Goal: Information Seeking & Learning: Learn about a topic

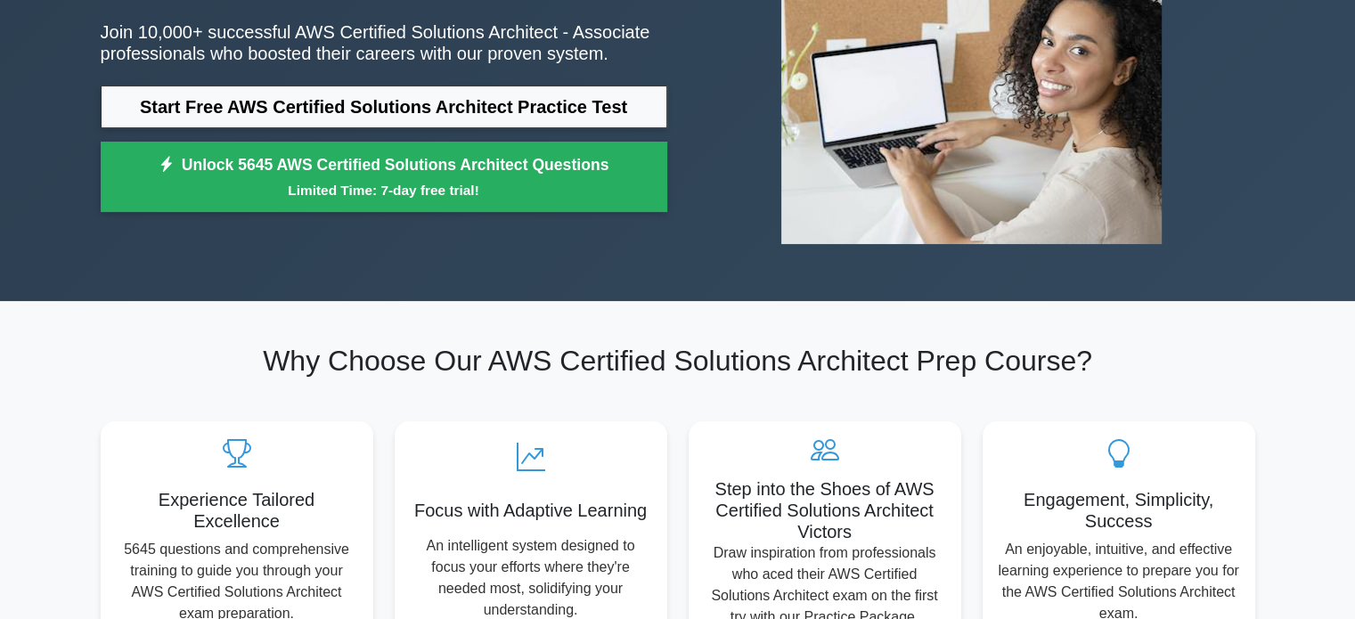
scroll to position [246, 0]
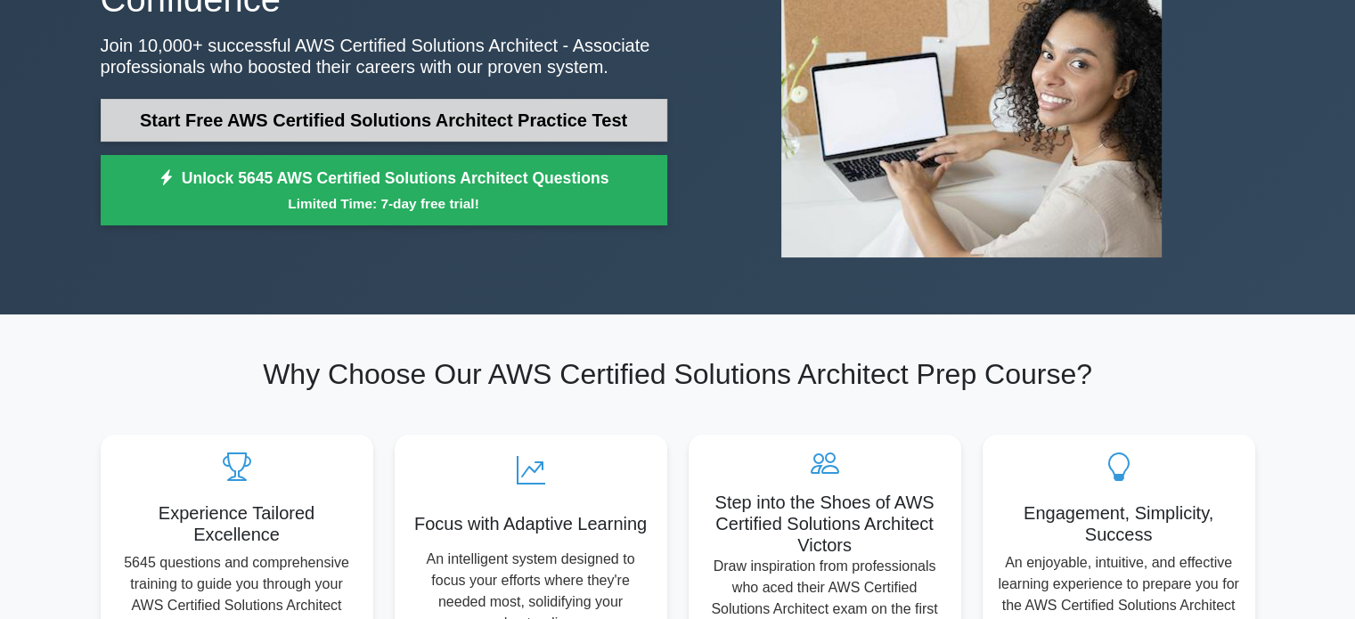
click at [535, 107] on link "Start Free AWS Certified Solutions Architect Practice Test" at bounding box center [384, 120] width 567 height 43
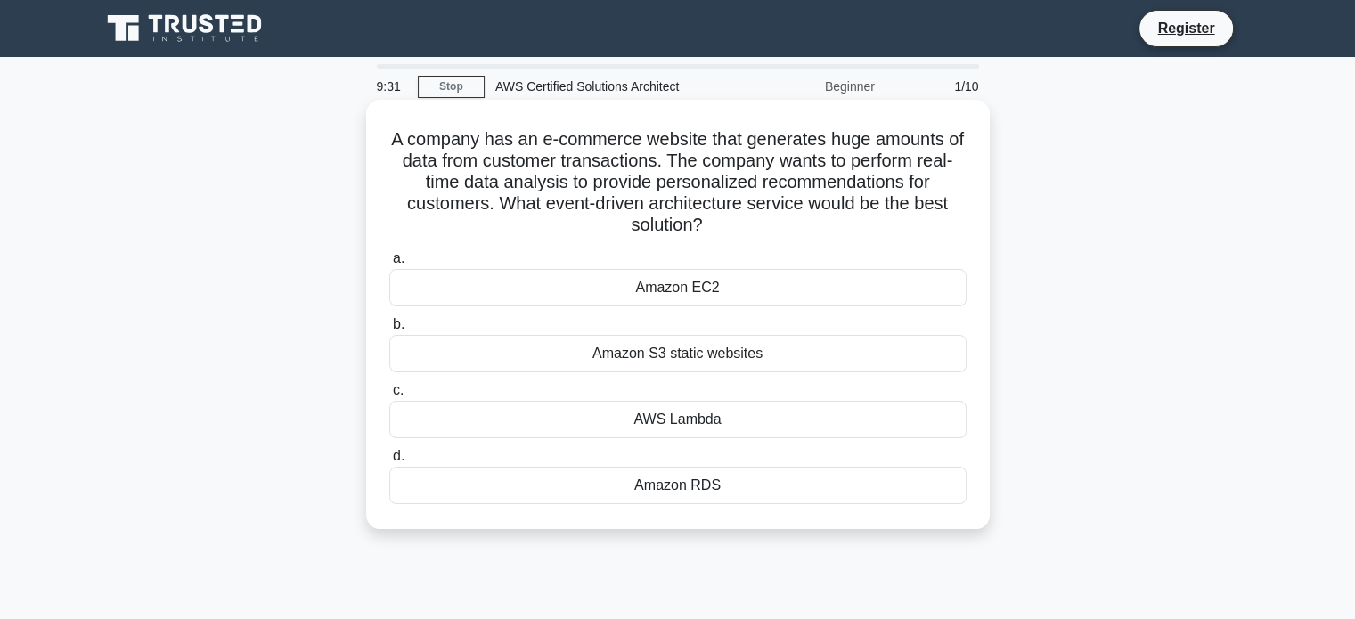
click at [650, 428] on div "AWS Lambda" at bounding box center [677, 419] width 577 height 37
click at [389, 397] on input "c. AWS Lambda" at bounding box center [389, 391] width 0 height 12
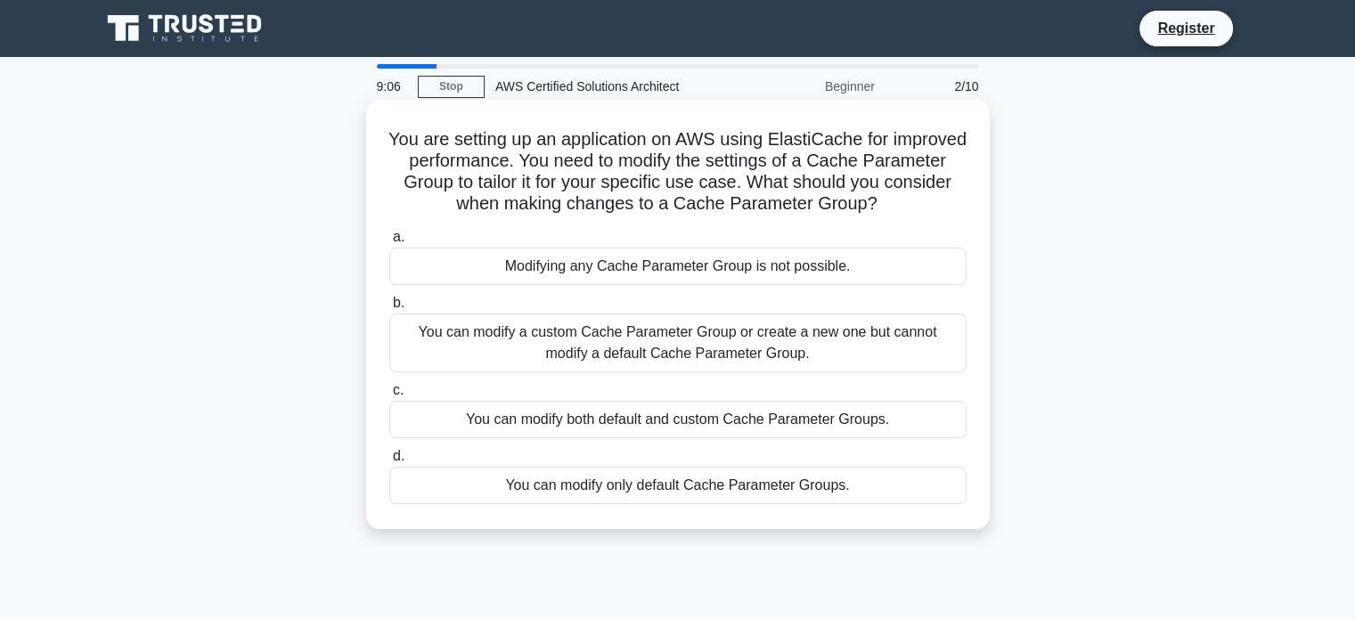
click at [712, 344] on div "You can modify a custom Cache Parameter Group or create a new one but cannot mo…" at bounding box center [677, 343] width 577 height 59
click at [389, 309] on input "b. You can modify a custom Cache Parameter Group or create a new one but cannot…" at bounding box center [389, 304] width 0 height 12
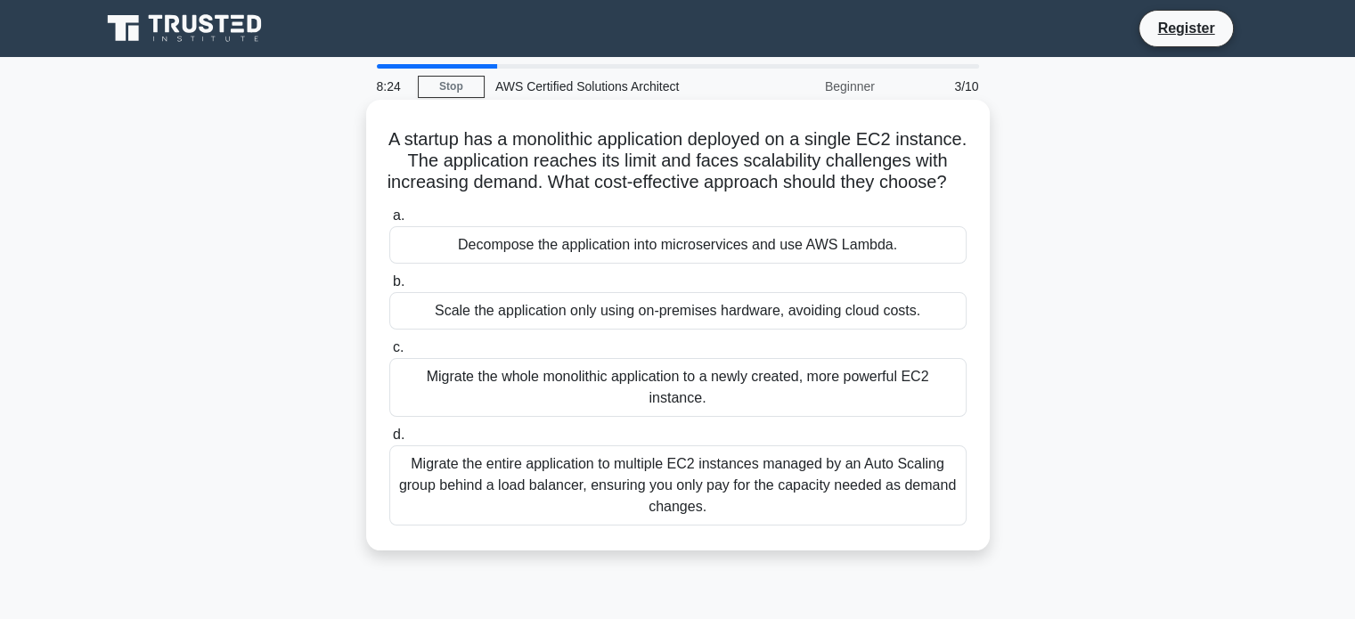
click at [645, 516] on div "Migrate the entire application to multiple EC2 instances managed by an Auto Sca…" at bounding box center [677, 486] width 577 height 80
click at [389, 441] on input "d. Migrate the entire application to multiple EC2 instances managed by an Auto …" at bounding box center [389, 436] width 0 height 12
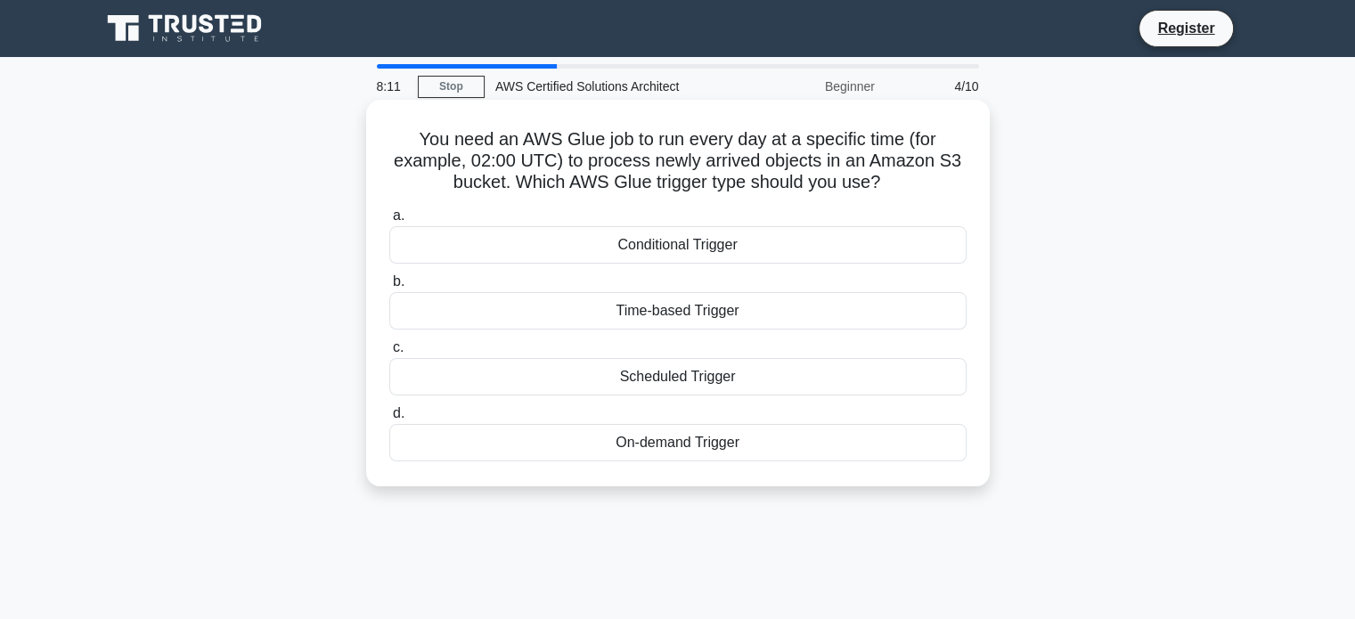
click at [716, 313] on div "Time-based Trigger" at bounding box center [677, 310] width 577 height 37
click at [389, 288] on input "b. Time-based Trigger" at bounding box center [389, 282] width 0 height 12
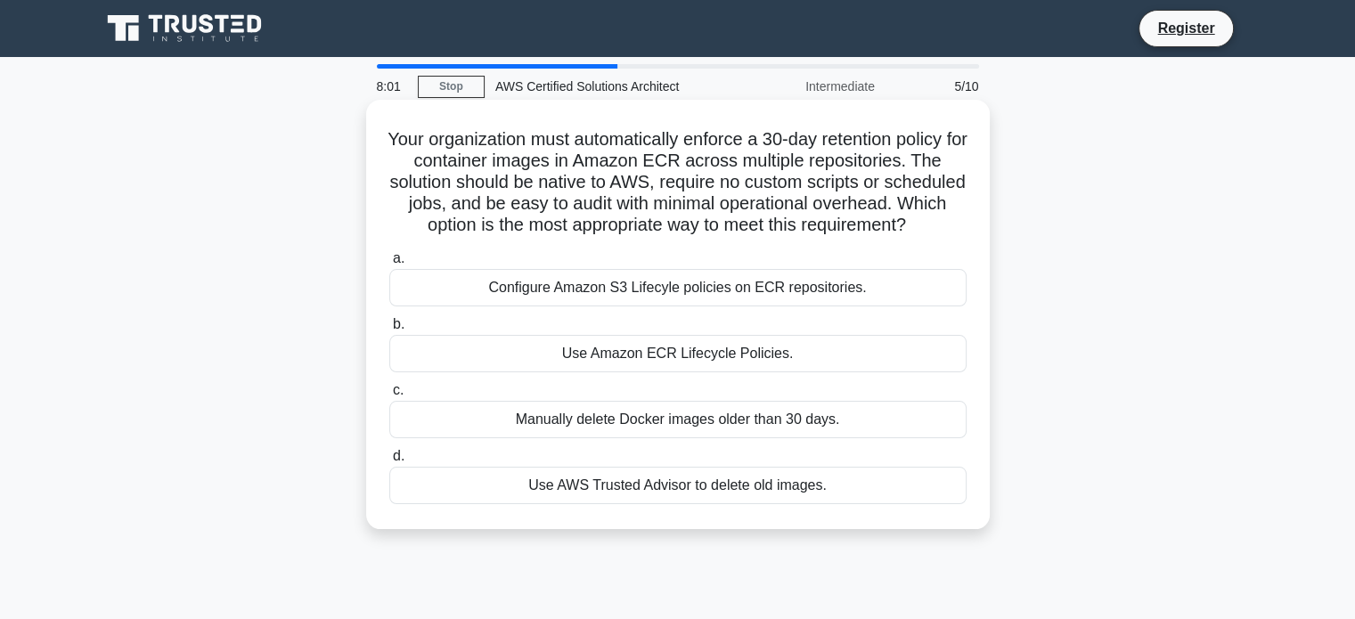
click at [773, 183] on h5 "Your organization must automatically enforce a 30-day retention policy for cont…" at bounding box center [678, 182] width 581 height 109
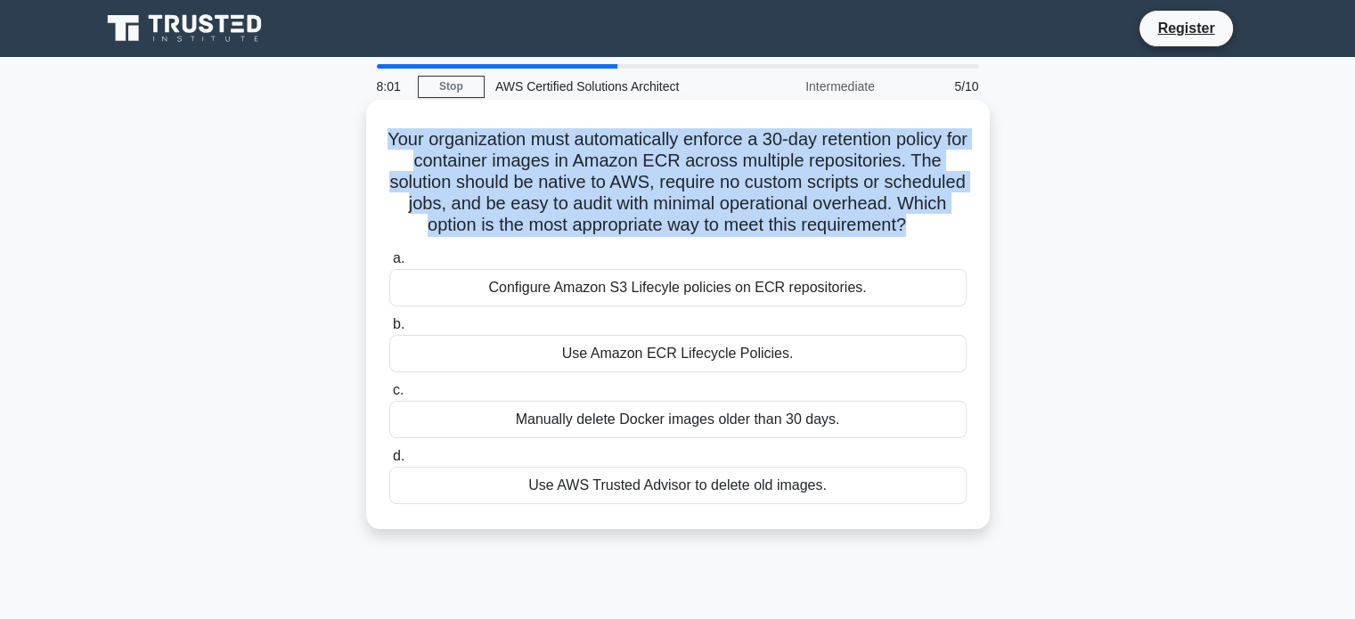
click at [773, 183] on h5 "Your organization must automatically enforce a 30-day retention policy for cont…" at bounding box center [678, 182] width 581 height 109
click at [757, 210] on h5 "Your organization must automatically enforce a 30-day retention policy for cont…" at bounding box center [678, 182] width 581 height 109
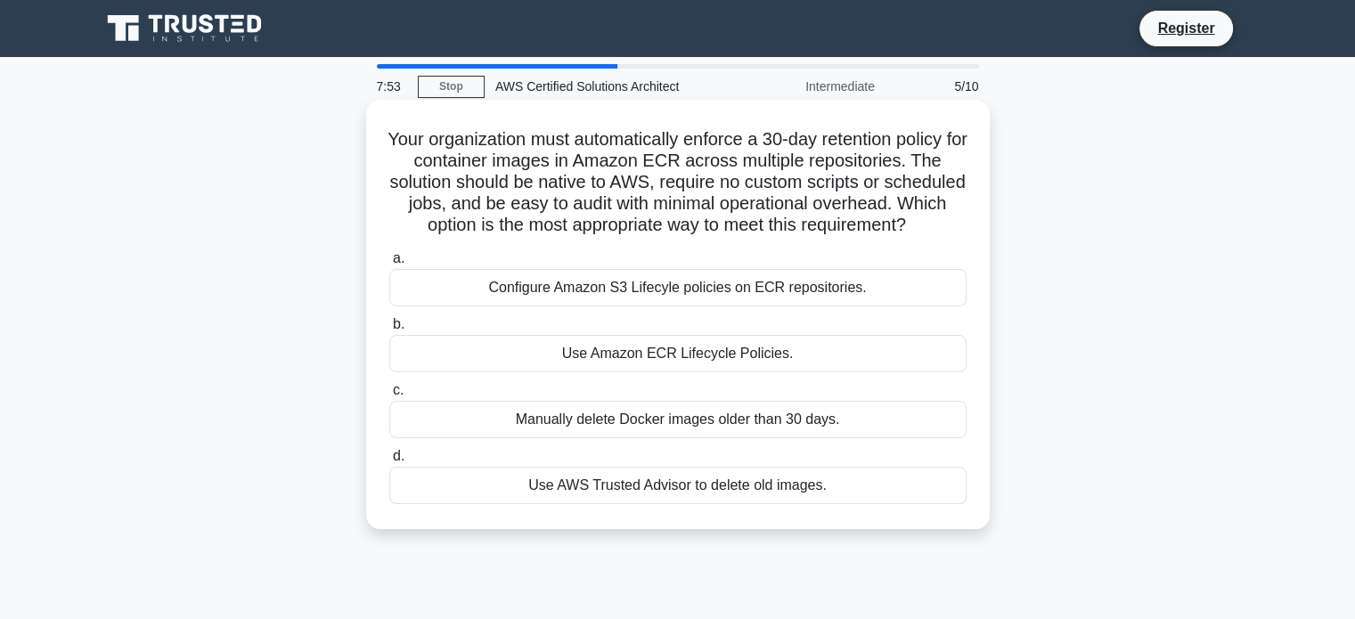
click at [770, 372] on div "Use Amazon ECR Lifecycle Policies." at bounding box center [677, 353] width 577 height 37
click at [389, 331] on input "b. Use Amazon ECR Lifecycle Policies." at bounding box center [389, 325] width 0 height 12
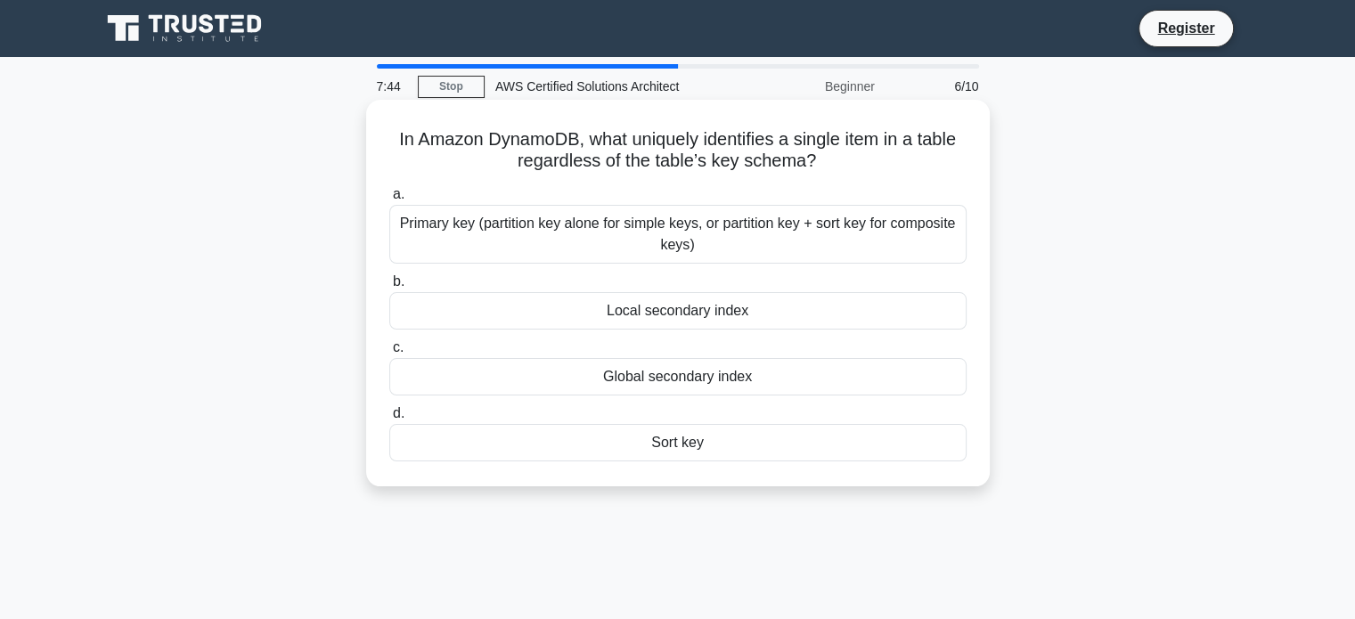
click at [688, 244] on div "Primary key (partition key alone for simple keys, or partition key + sort key f…" at bounding box center [677, 234] width 577 height 59
click at [389, 200] on input "a. Primary key (partition key alone for simple keys, or partition key + sort ke…" at bounding box center [389, 195] width 0 height 12
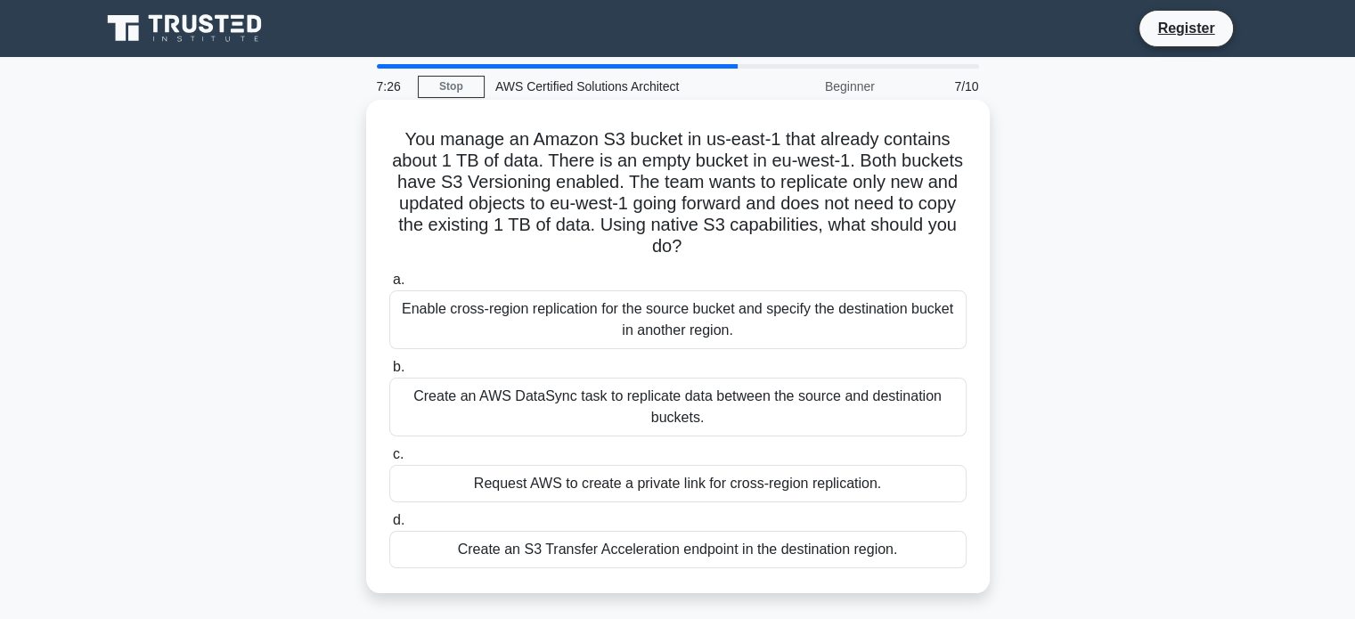
click at [663, 334] on div "Enable cross-region replication for the source bucket and specify the destinati…" at bounding box center [677, 320] width 577 height 59
click at [389, 286] on input "a. Enable cross-region replication for the source bucket and specify the destin…" at bounding box center [389, 280] width 0 height 12
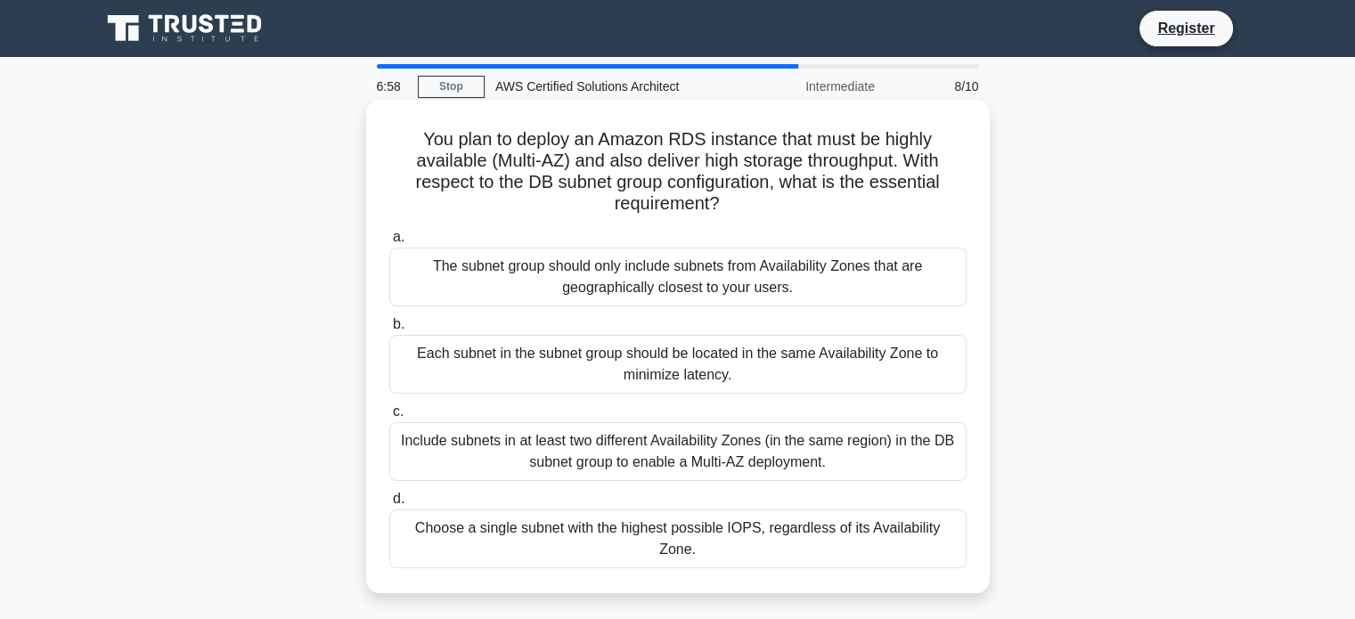
click at [698, 462] on div "Include subnets in at least two different Availability Zones (in the same regio…" at bounding box center [677, 451] width 577 height 59
click at [389, 418] on input "c. Include subnets in at least two different Availability Zones (in the same re…" at bounding box center [389, 412] width 0 height 12
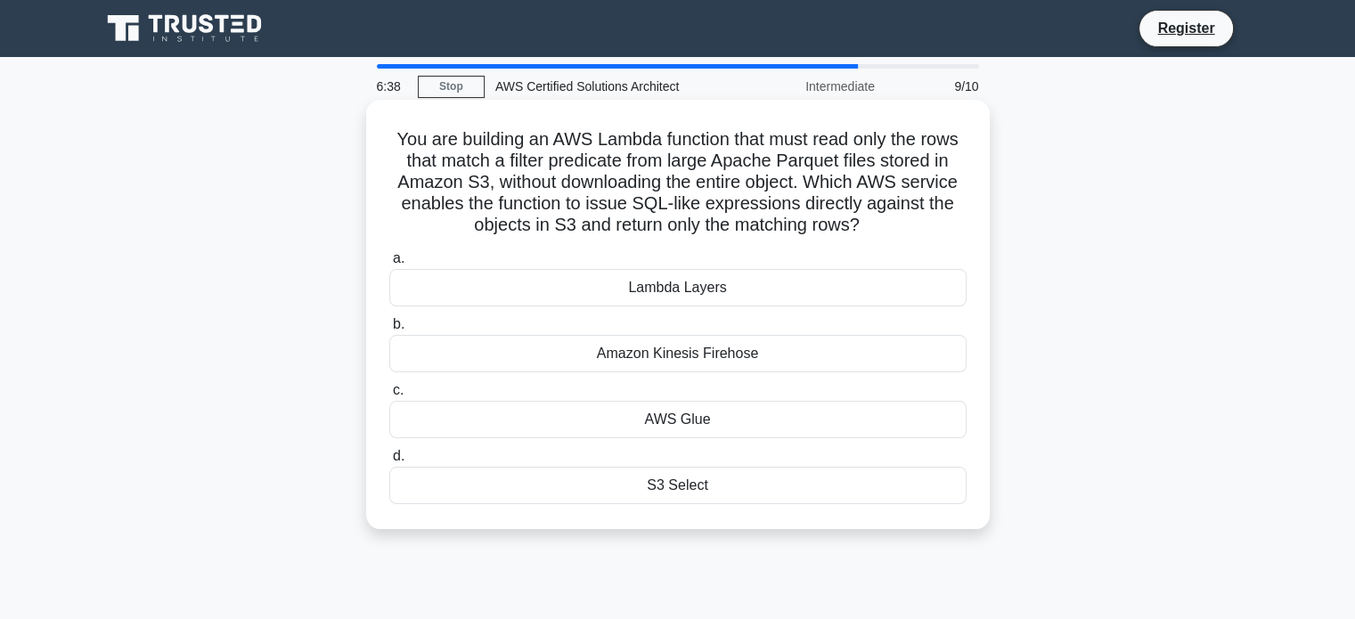
click at [552, 228] on h5 "You are building an AWS Lambda function that must read only the rows that match…" at bounding box center [678, 182] width 581 height 109
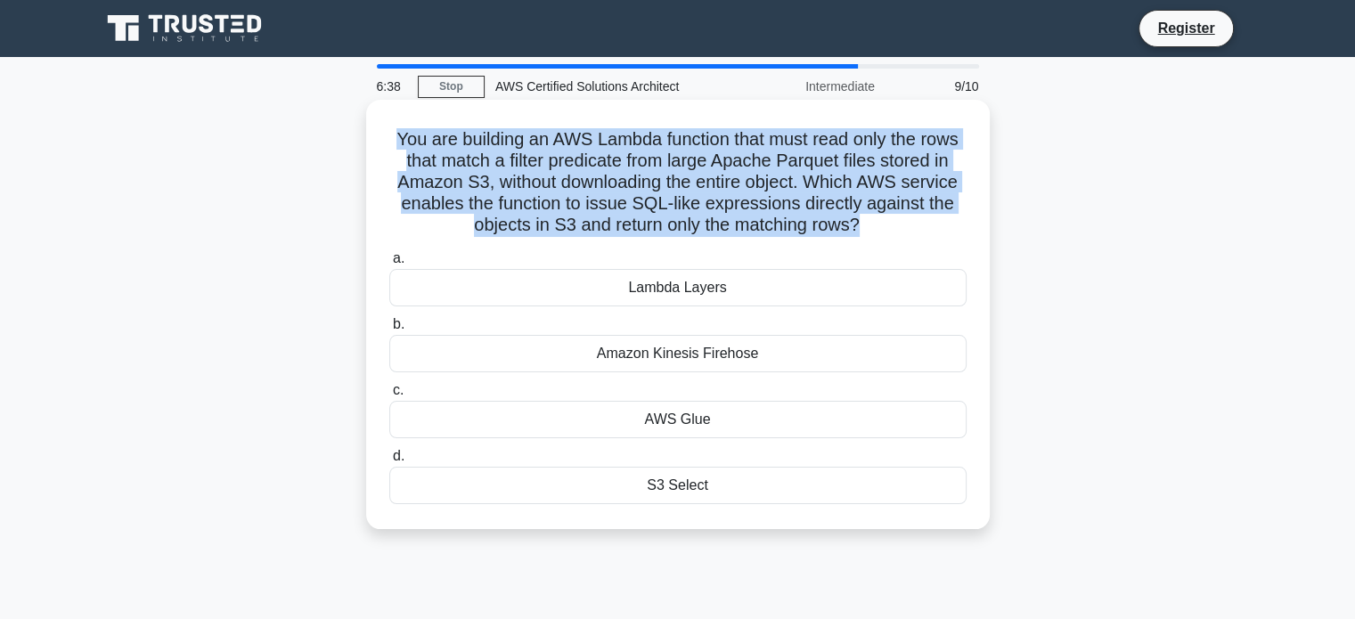
click at [552, 228] on h5 "You are building an AWS Lambda function that must read only the rows that match…" at bounding box center [678, 182] width 581 height 109
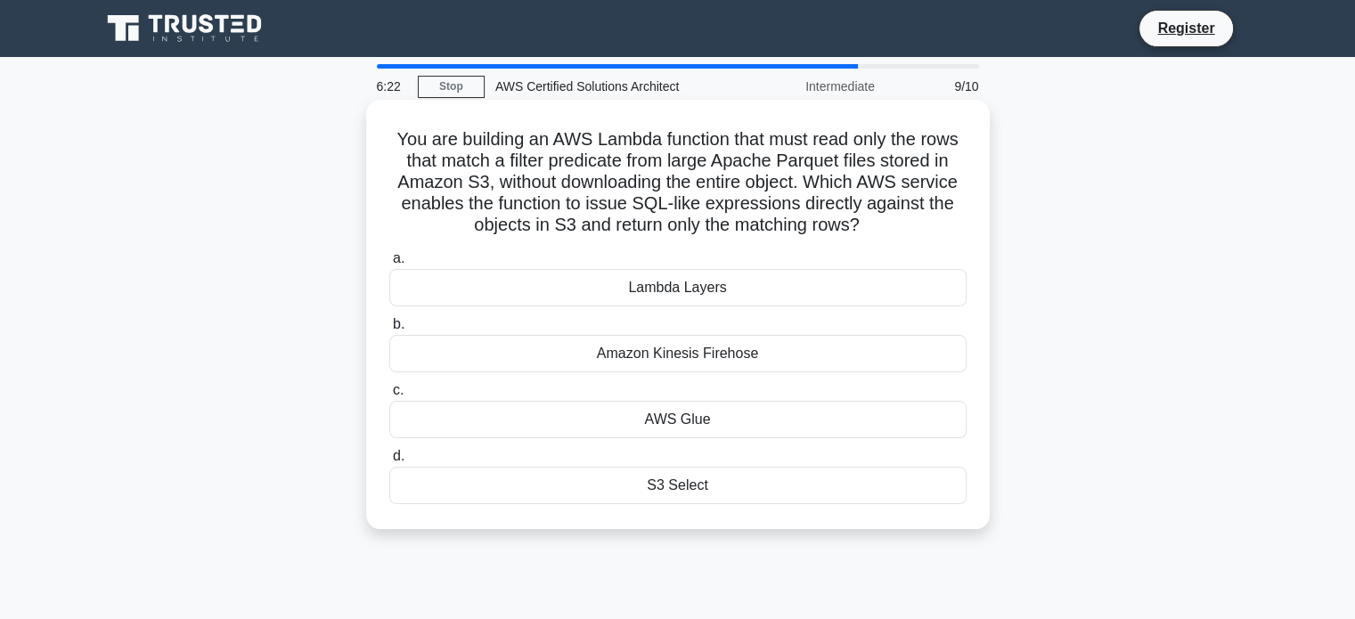
click at [657, 422] on div "AWS Glue" at bounding box center [677, 419] width 577 height 37
click at [389, 397] on input "c. AWS Glue" at bounding box center [389, 391] width 0 height 12
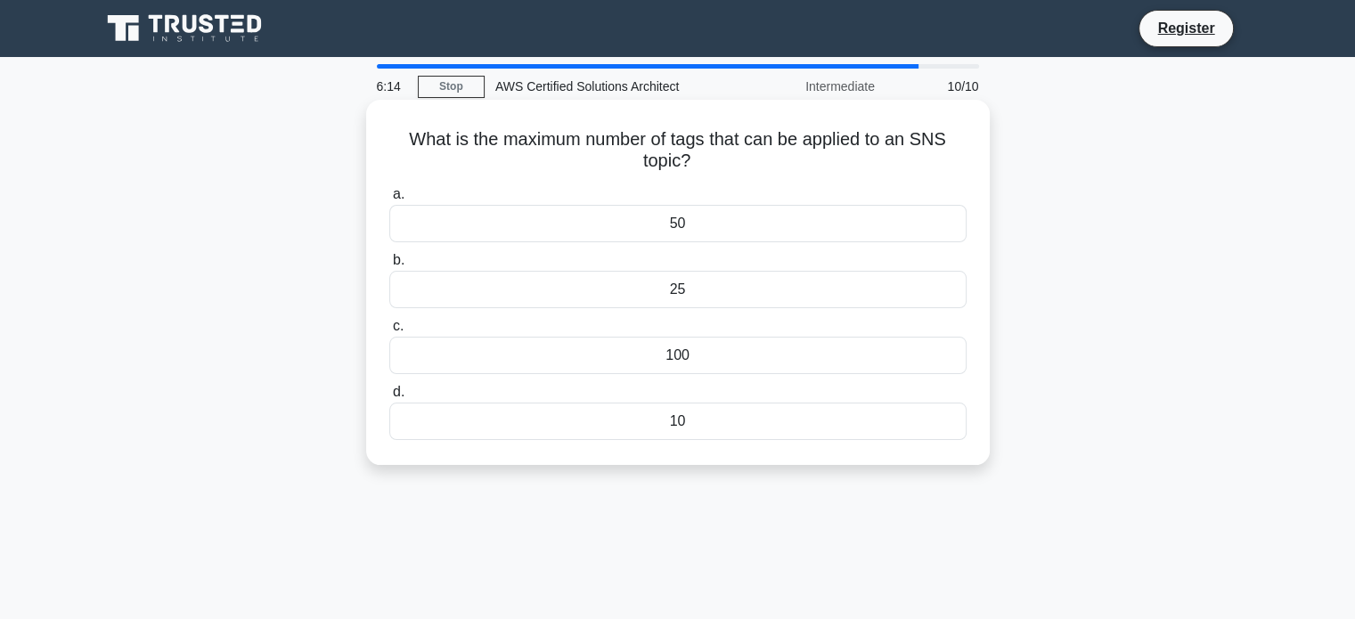
click at [675, 288] on div "25" at bounding box center [677, 289] width 577 height 37
click at [389, 266] on input "b. 25" at bounding box center [389, 261] width 0 height 12
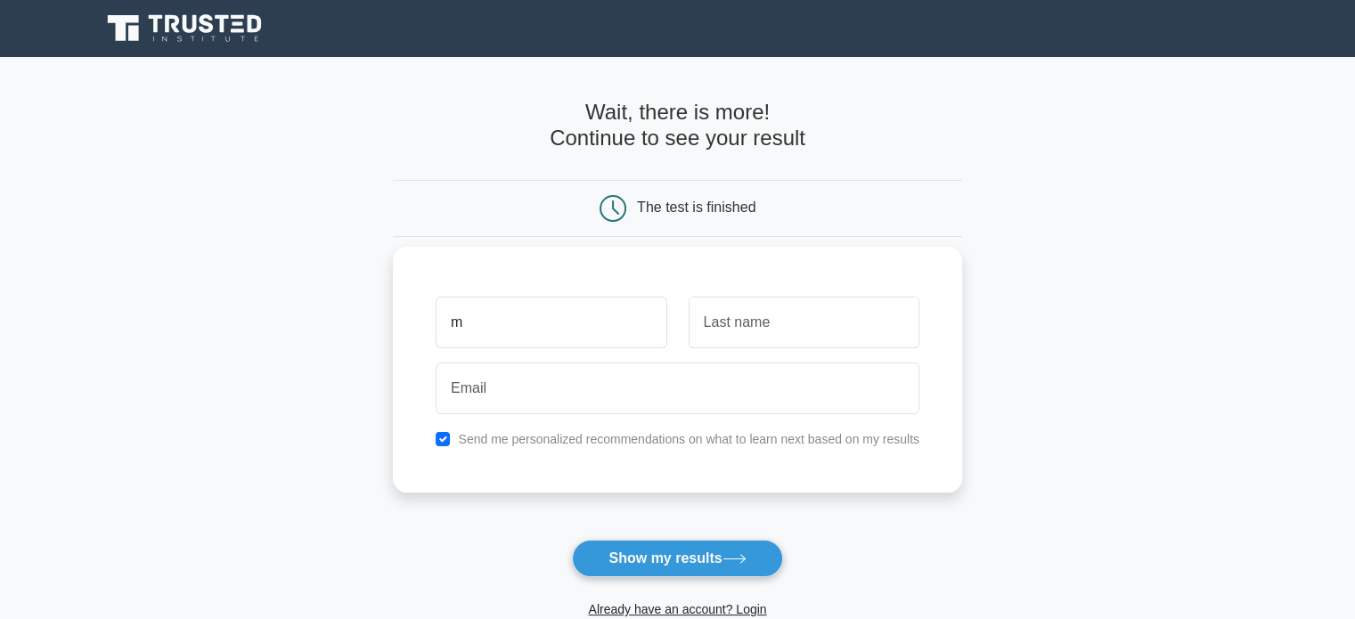
type input "m"
type input "d"
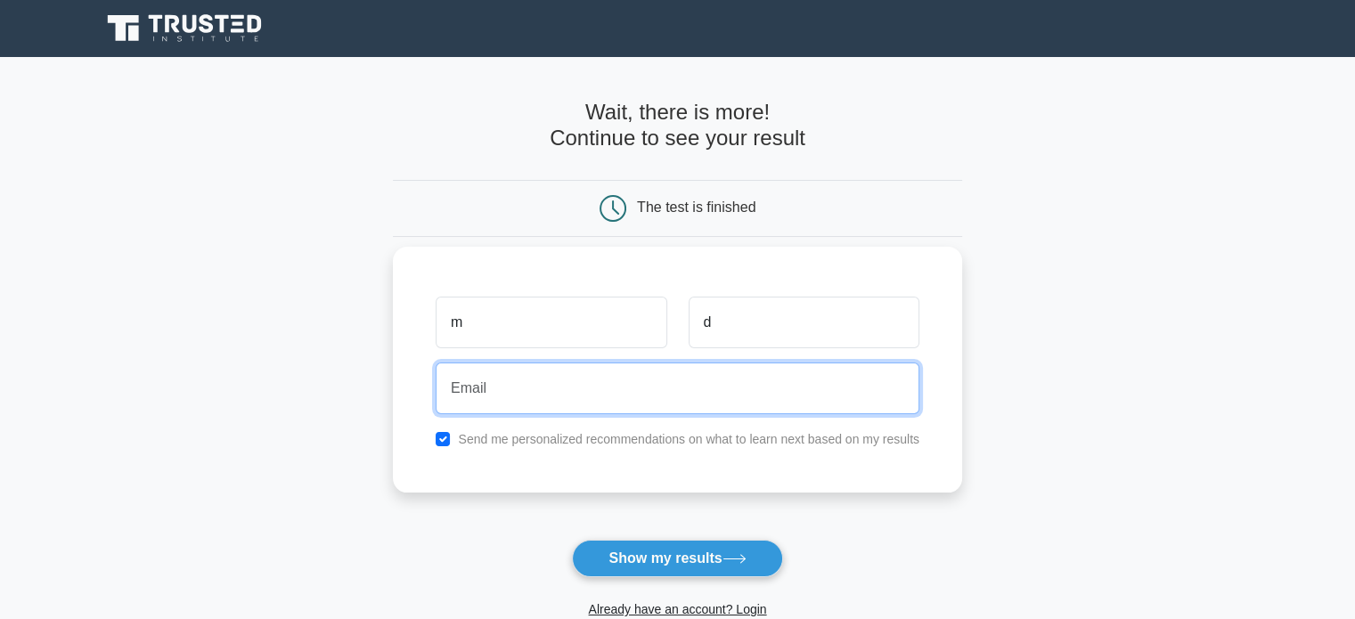
type input "d"
type input "szewczykmateusz97@gmail.com"
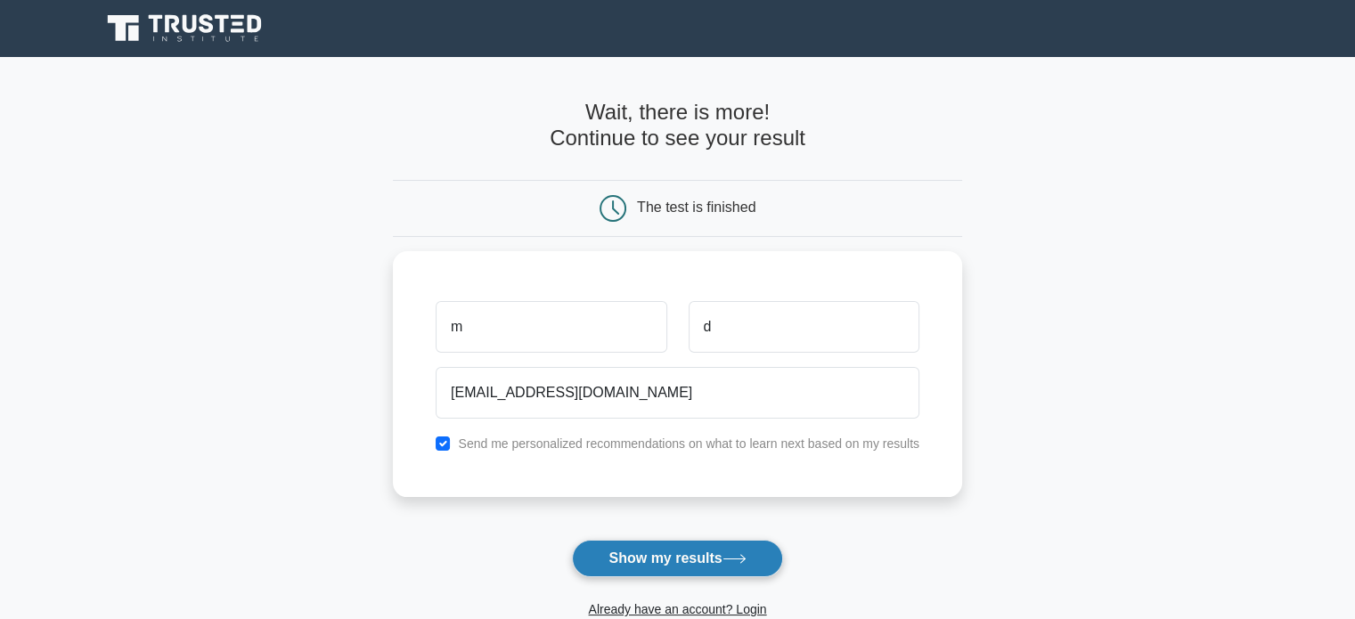
click at [686, 557] on button "Show my results" at bounding box center [677, 558] width 210 height 37
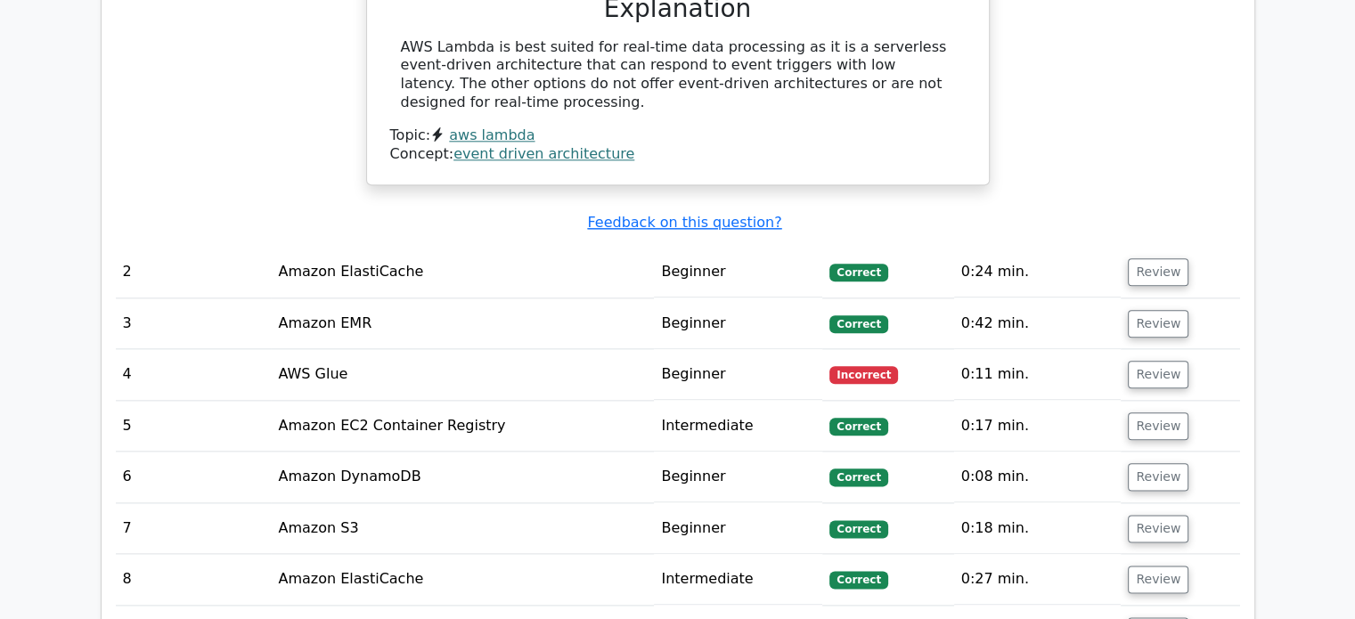
scroll to position [2074, 0]
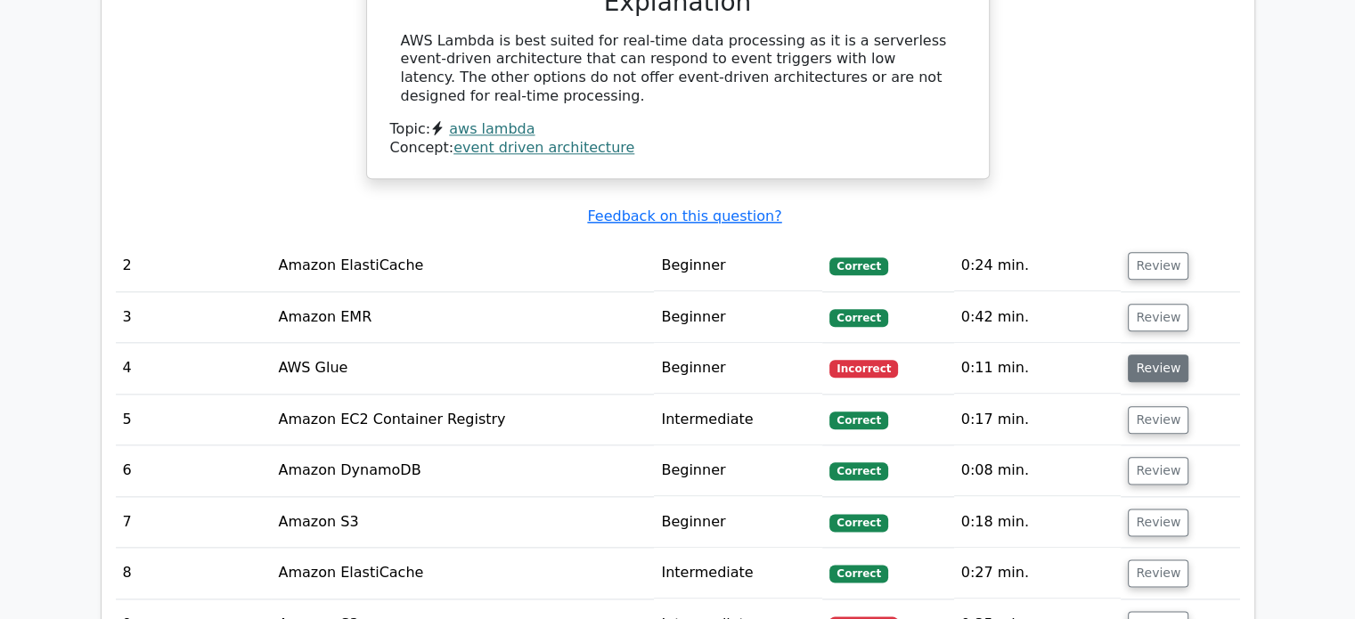
click at [1138, 355] on button "Review" at bounding box center [1158, 369] width 61 height 28
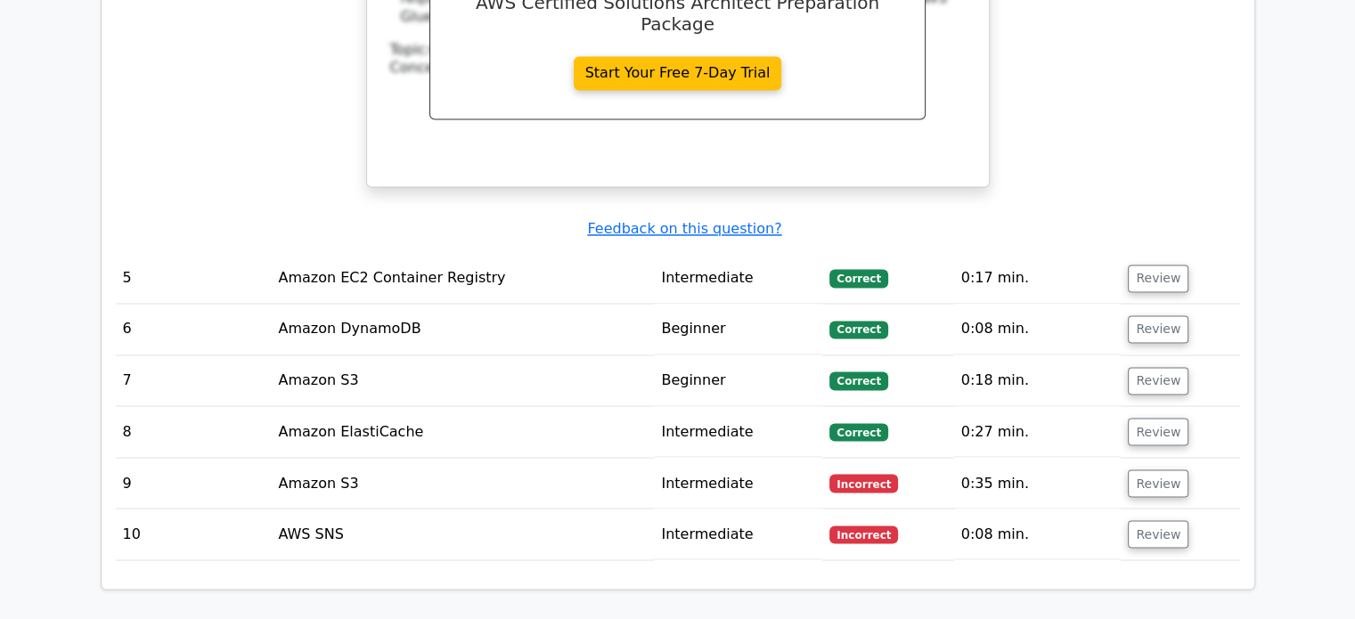
scroll to position [2990, 0]
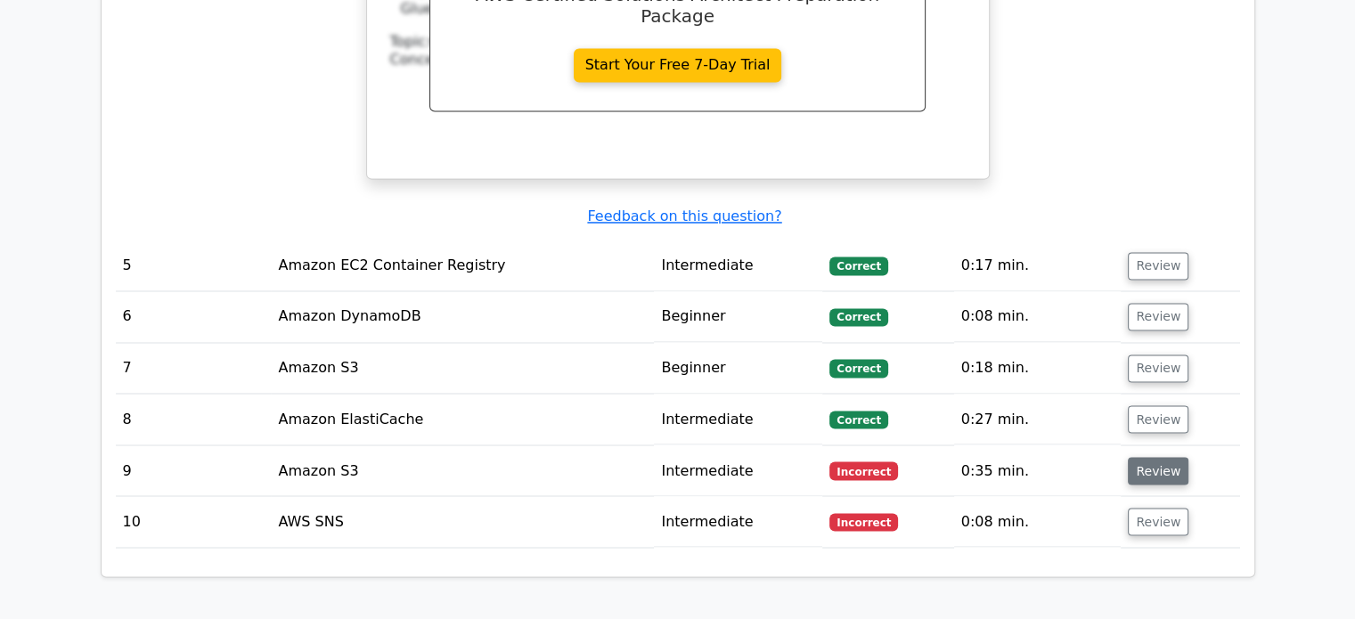
click at [1168, 457] on button "Review" at bounding box center [1158, 471] width 61 height 28
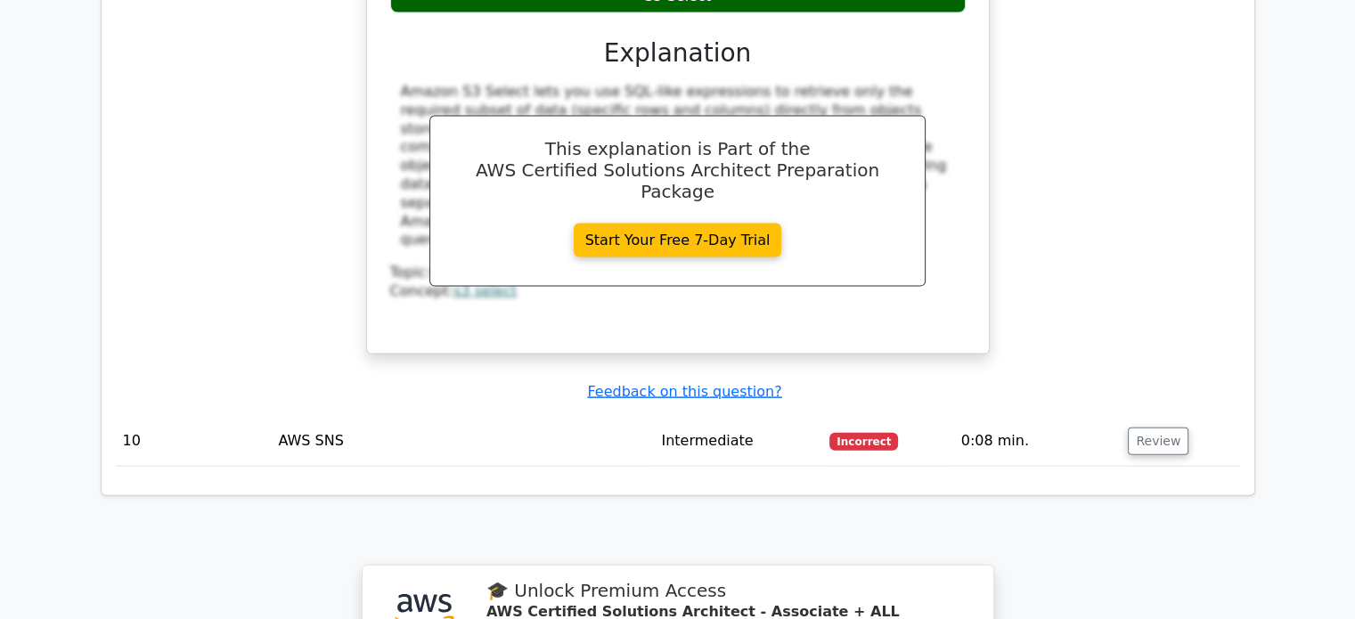
scroll to position [3878, 0]
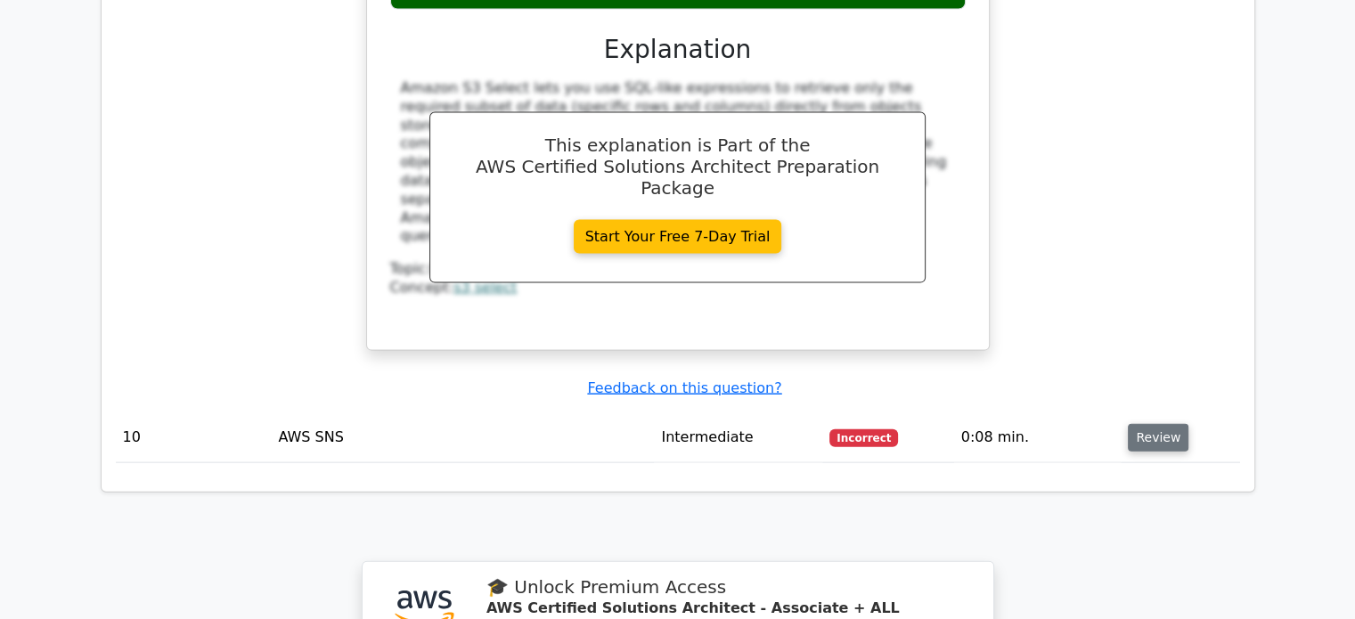
drag, startPoint x: 1147, startPoint y: 344, endPoint x: 1148, endPoint y: 354, distance: 9.8
click at [1148, 413] on td "Review" at bounding box center [1180, 438] width 119 height 51
click at [1148, 424] on button "Review" at bounding box center [1158, 438] width 61 height 28
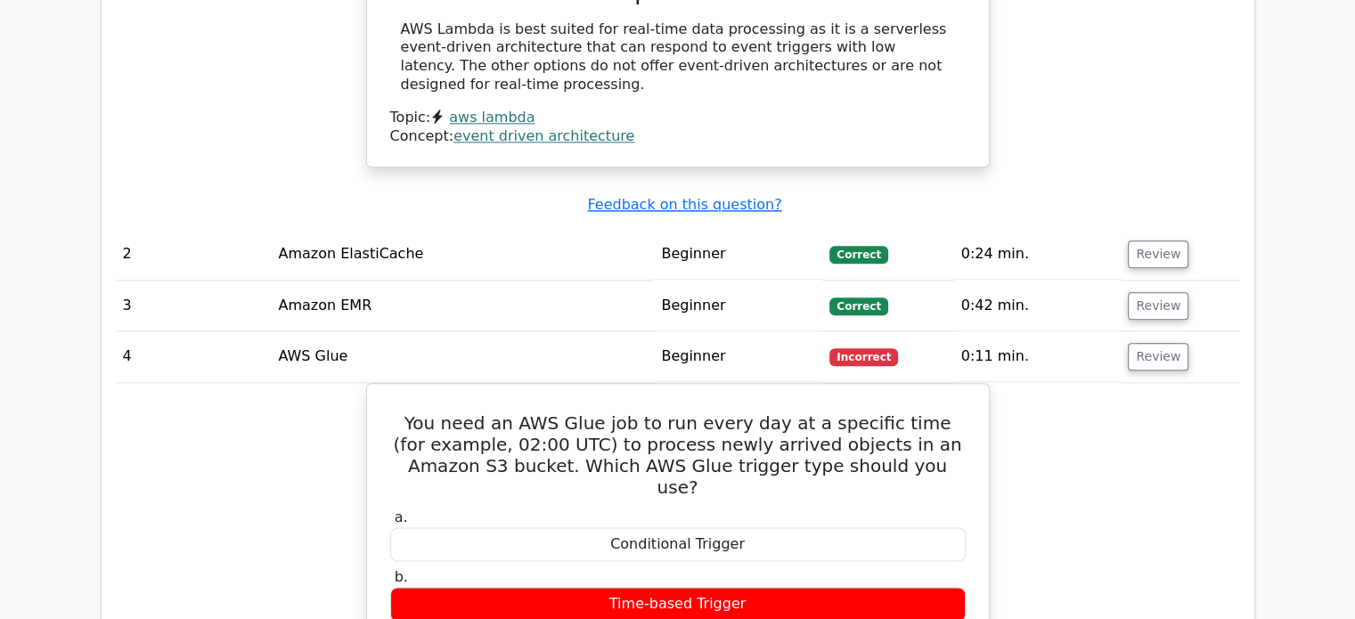
scroll to position [2082, 0]
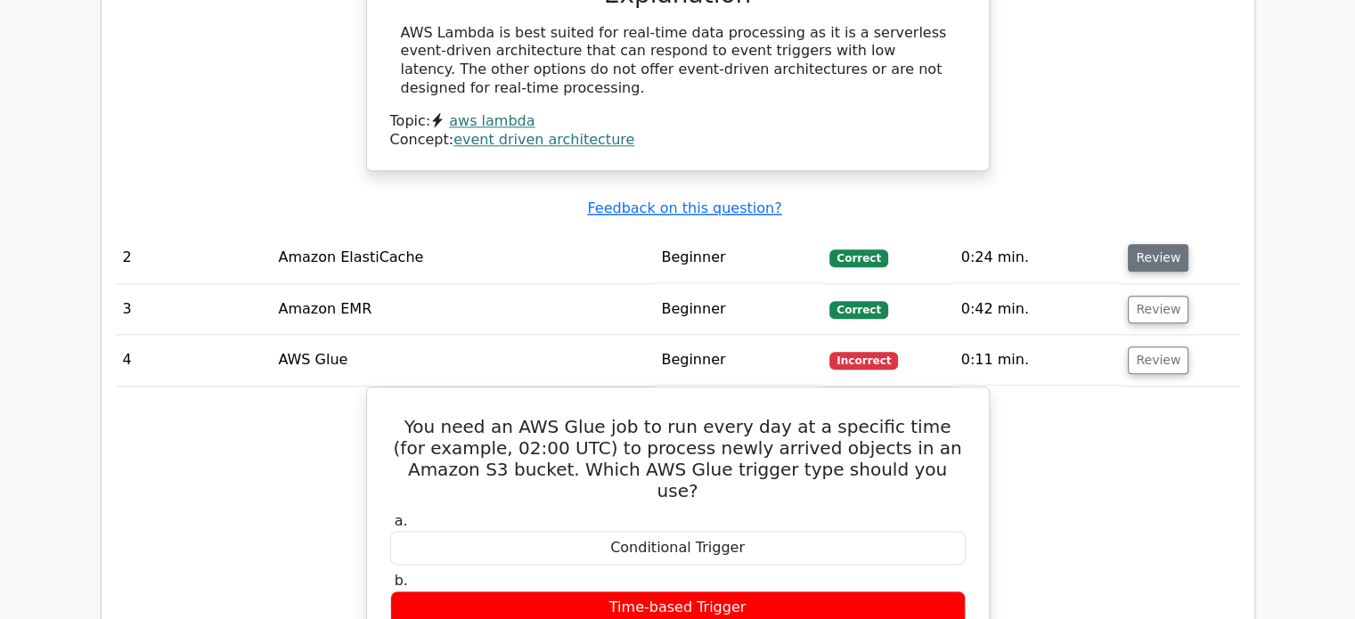
click at [1153, 244] on button "Review" at bounding box center [1158, 258] width 61 height 28
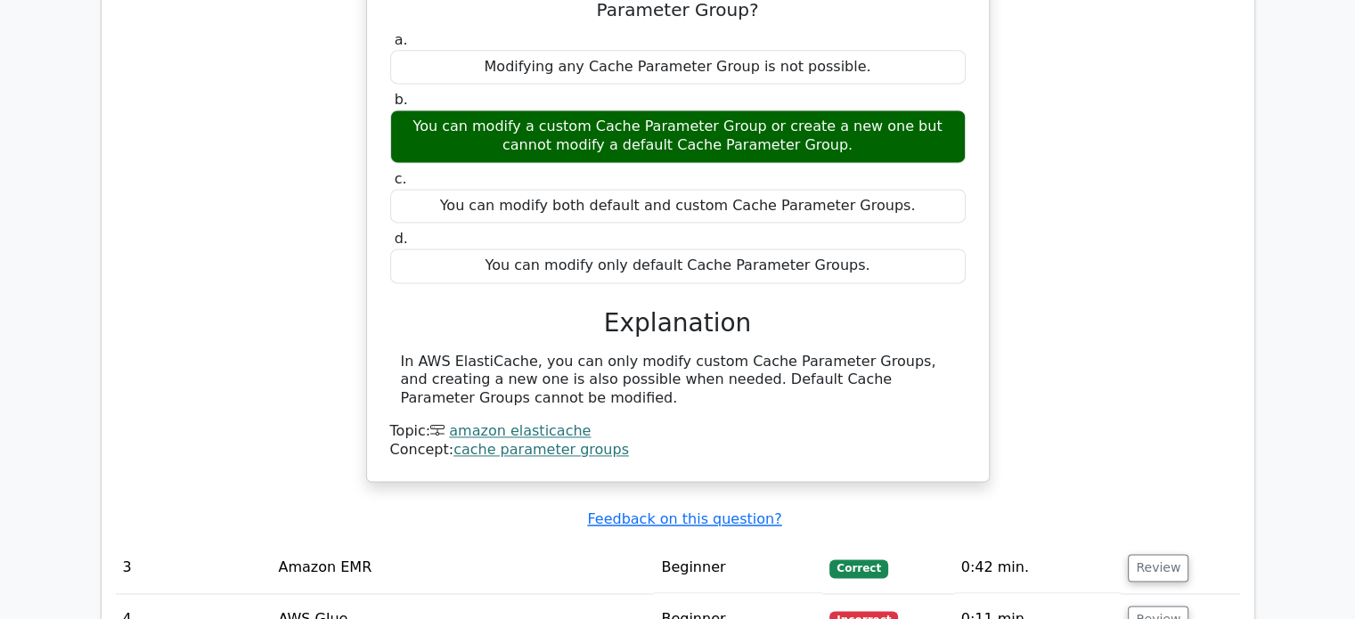
scroll to position [2519, 0]
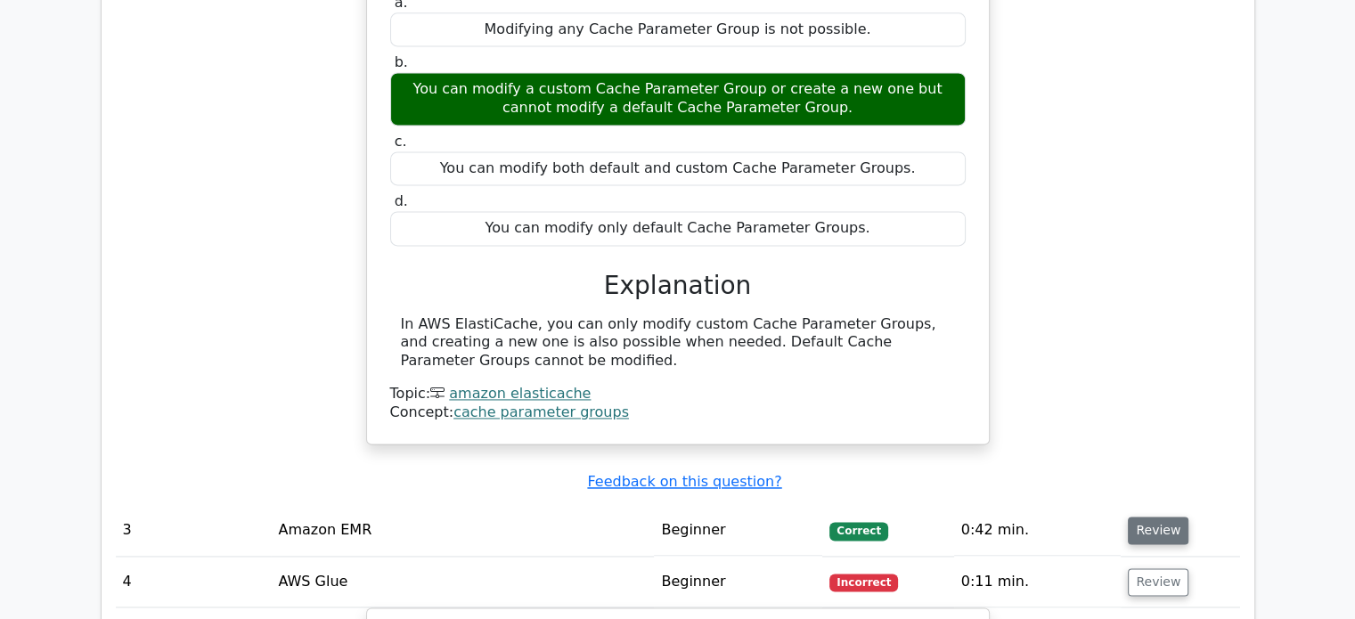
click at [1162, 517] on button "Review" at bounding box center [1158, 531] width 61 height 28
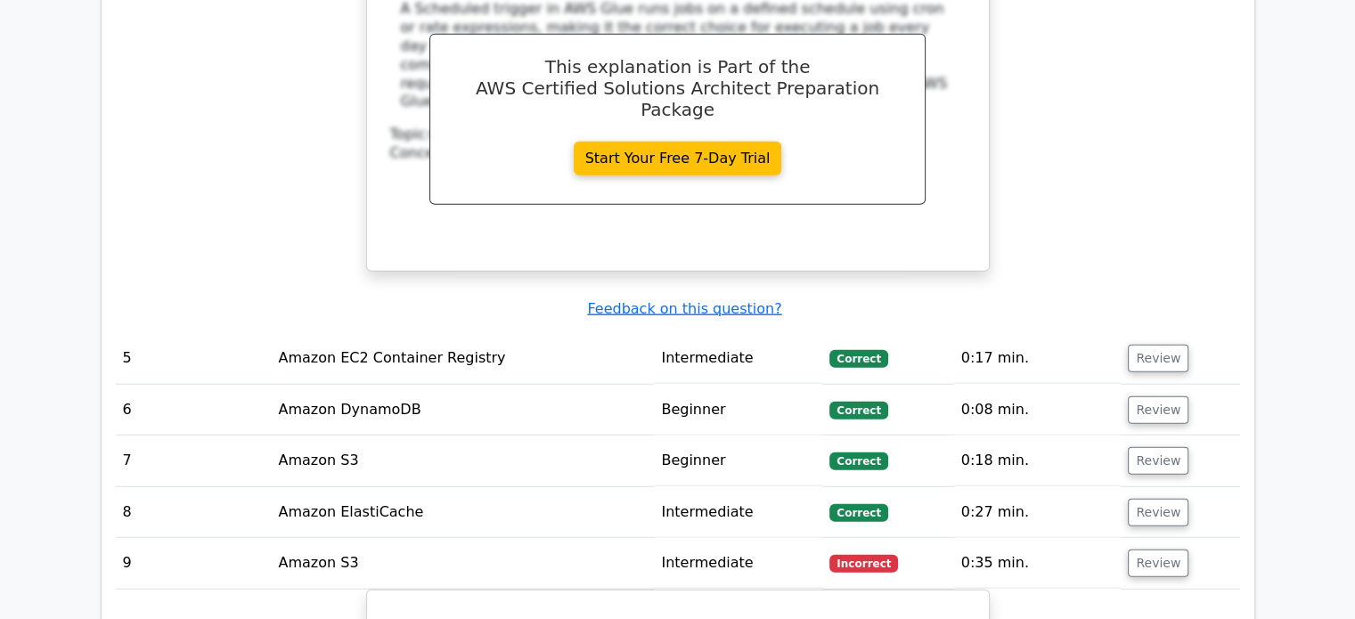
scroll to position [4558, 0]
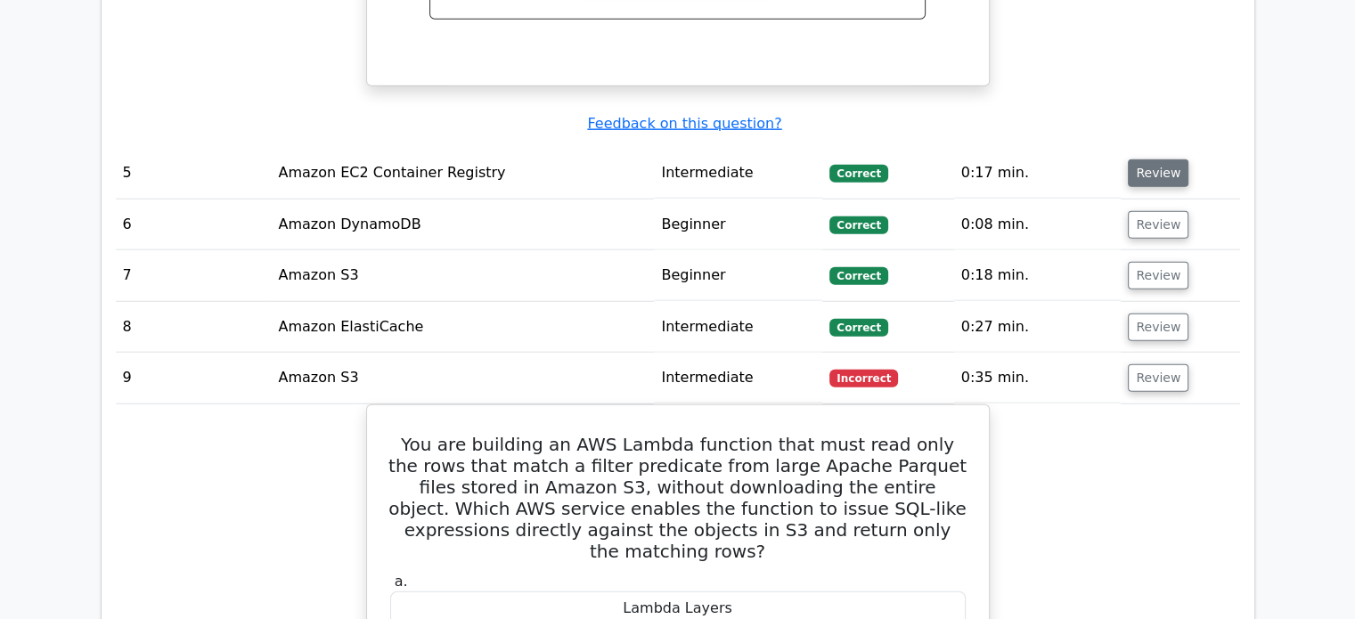
click at [1158, 160] on button "Review" at bounding box center [1158, 174] width 61 height 28
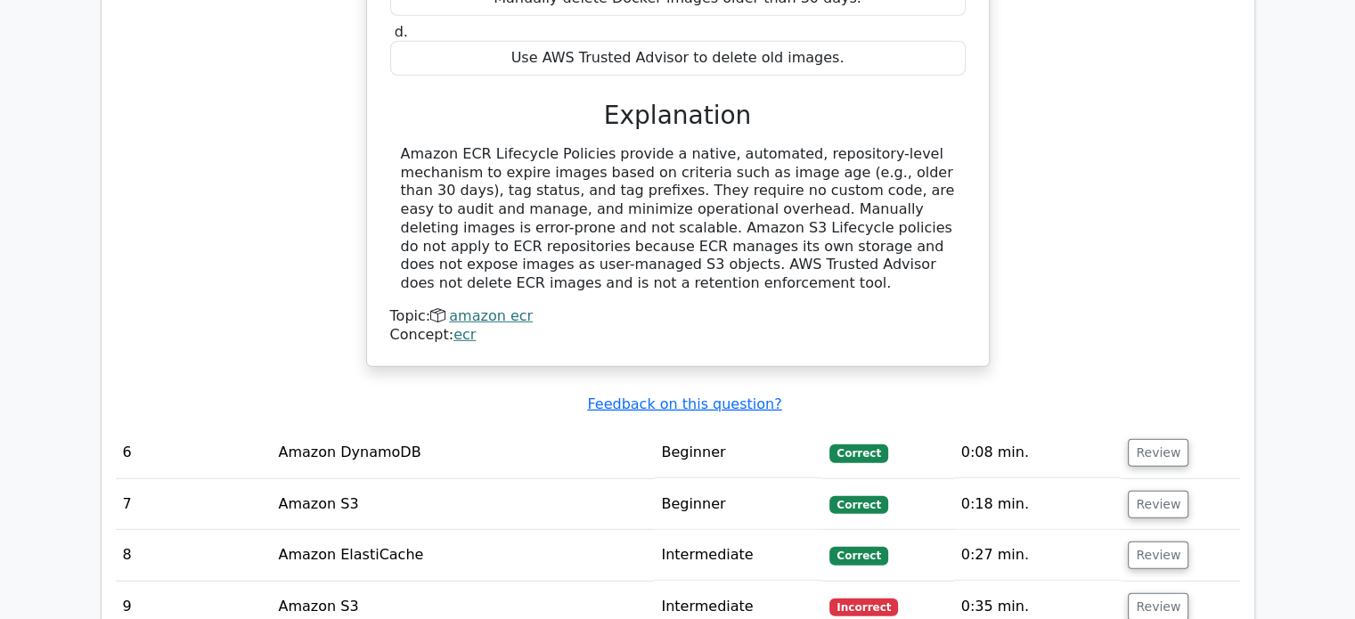
scroll to position [5086, 0]
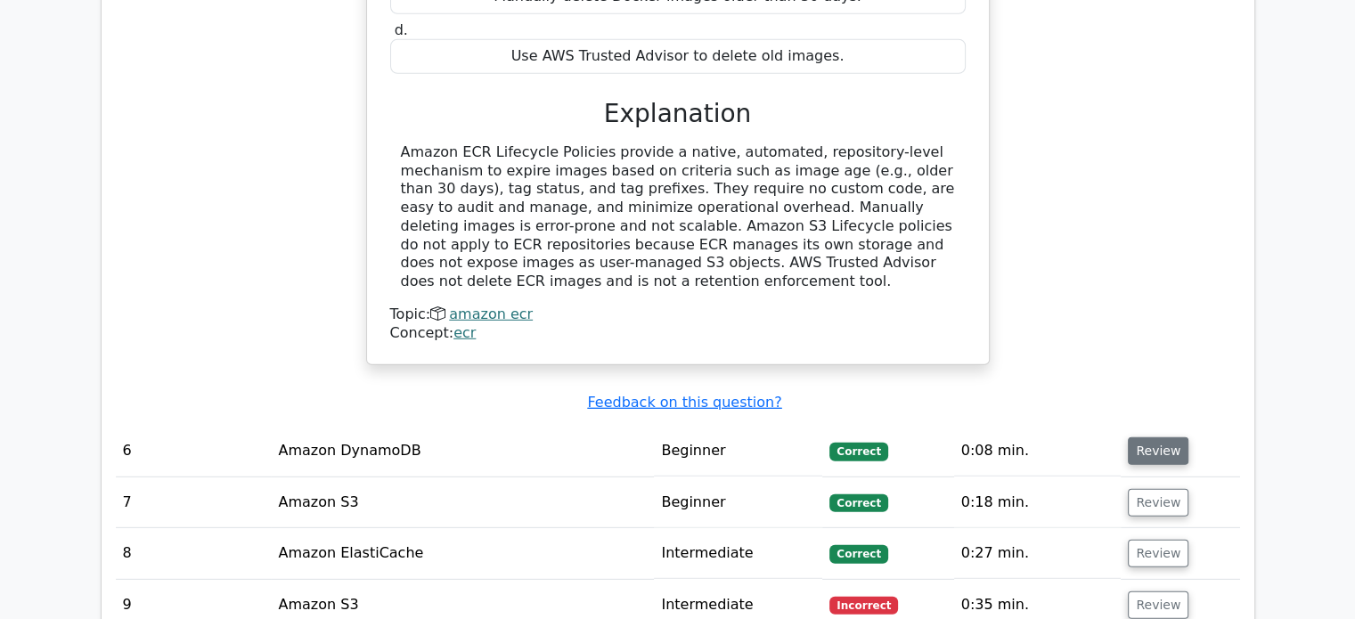
drag, startPoint x: 1157, startPoint y: 392, endPoint x: 1162, endPoint y: 366, distance: 26.4
click at [1162, 426] on td "Review" at bounding box center [1180, 451] width 119 height 51
click at [1162, 438] on button "Review" at bounding box center [1158, 452] width 61 height 28
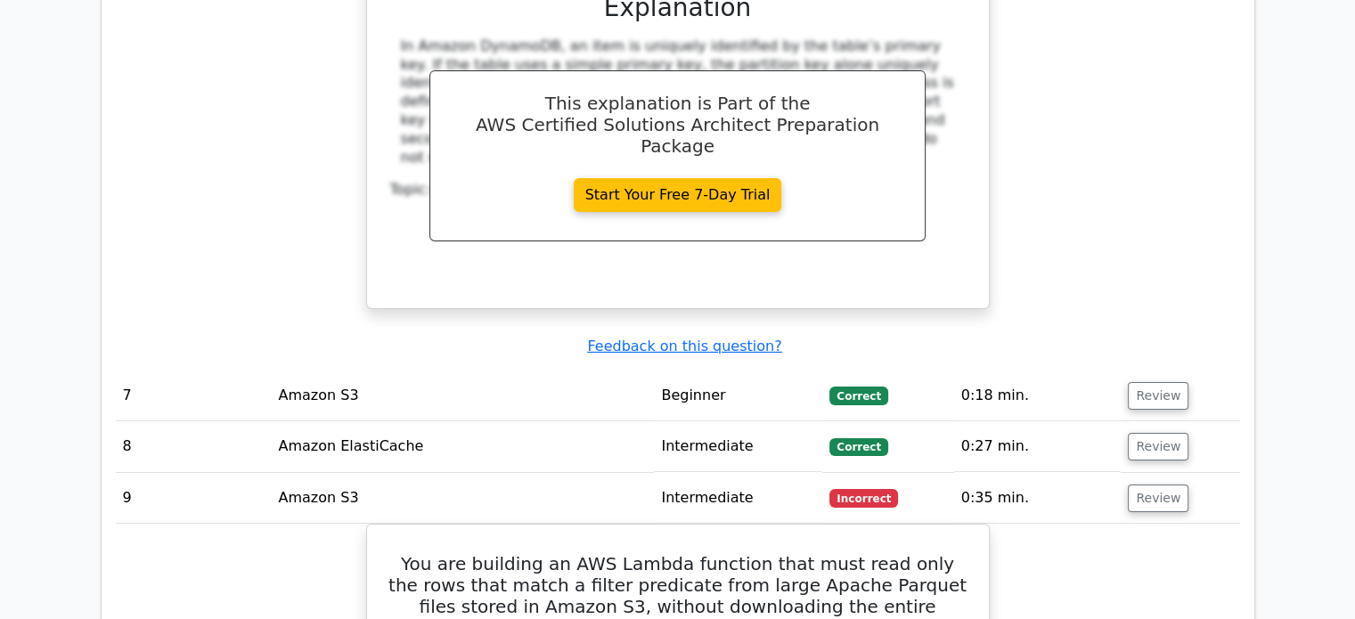
scroll to position [5955, 0]
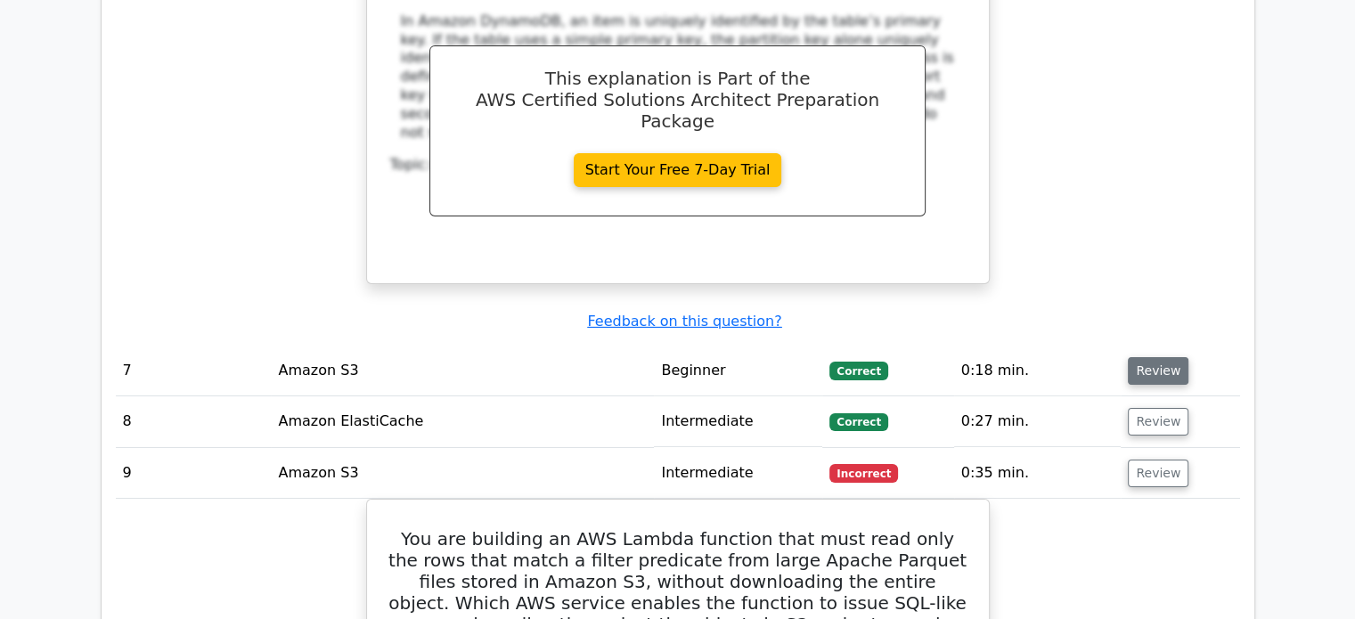
click at [1156, 357] on button "Review" at bounding box center [1158, 371] width 61 height 28
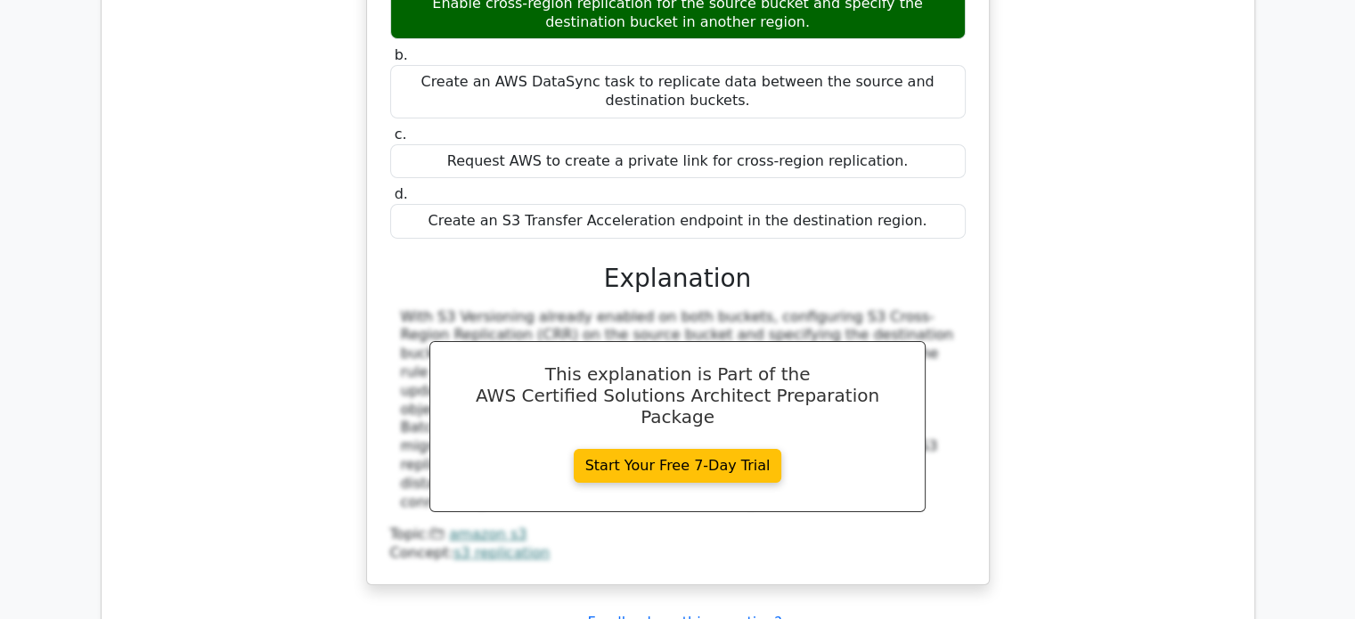
scroll to position [6554, 0]
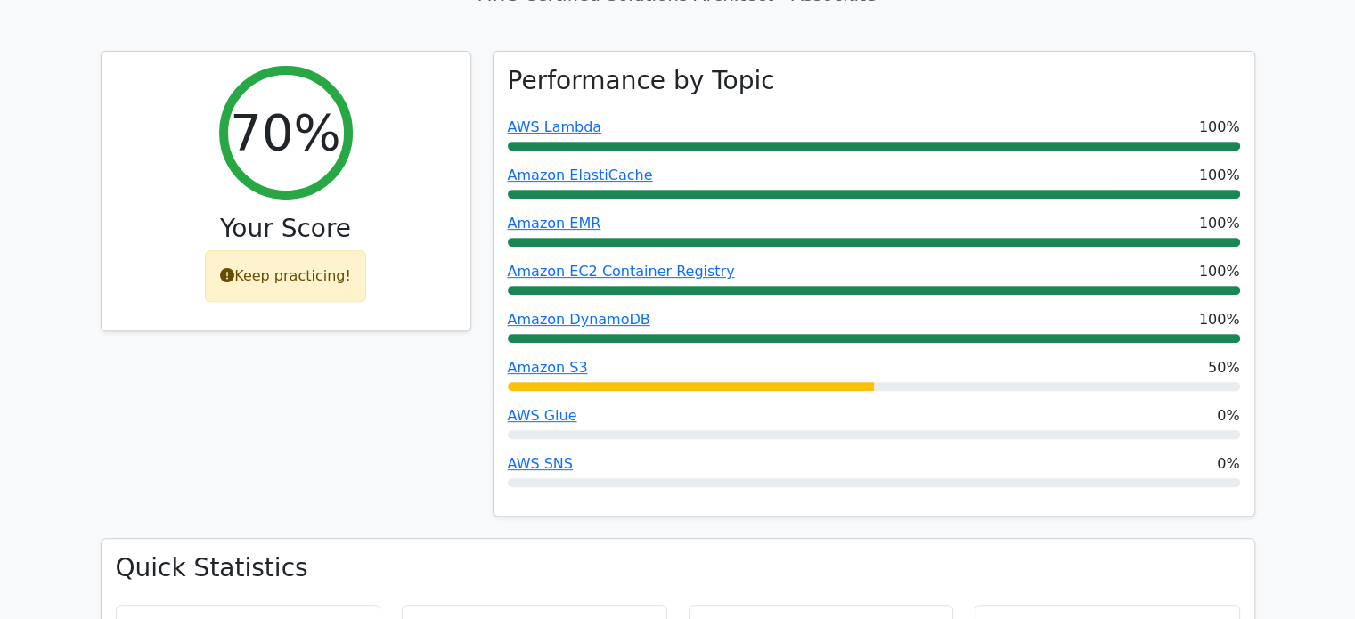
scroll to position [0, 0]
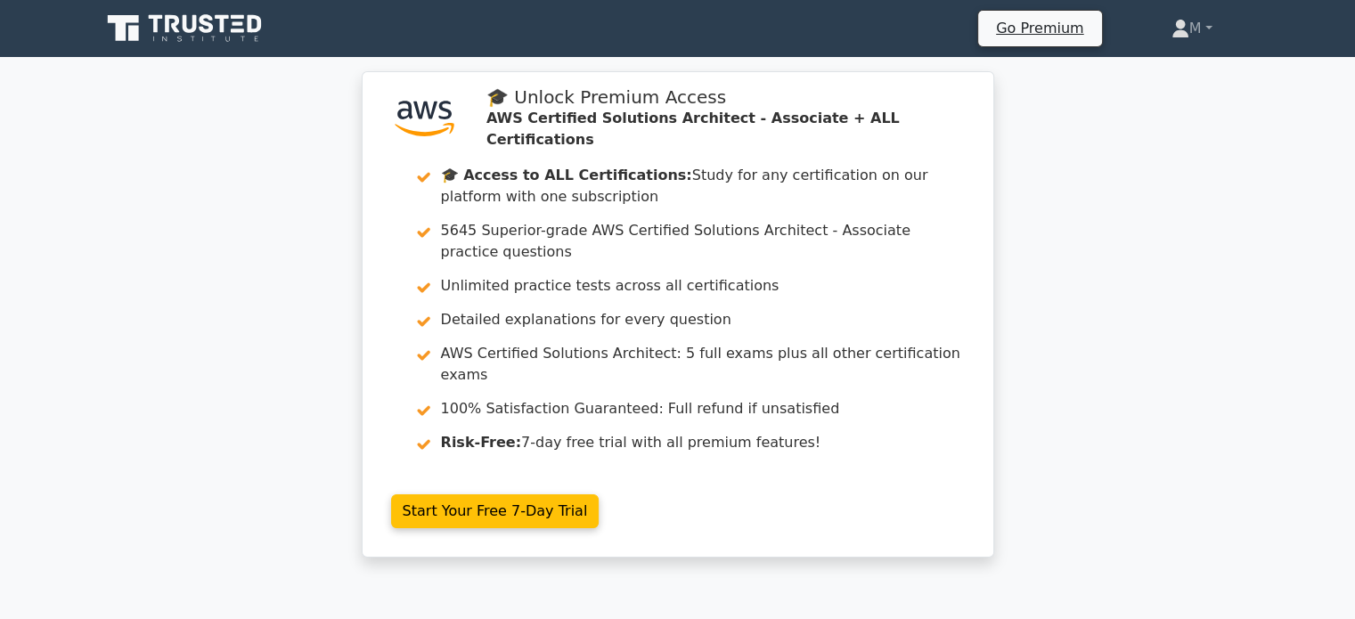
click at [214, 35] on icon at bounding box center [186, 29] width 171 height 34
